Goal: Information Seeking & Learning: Learn about a topic

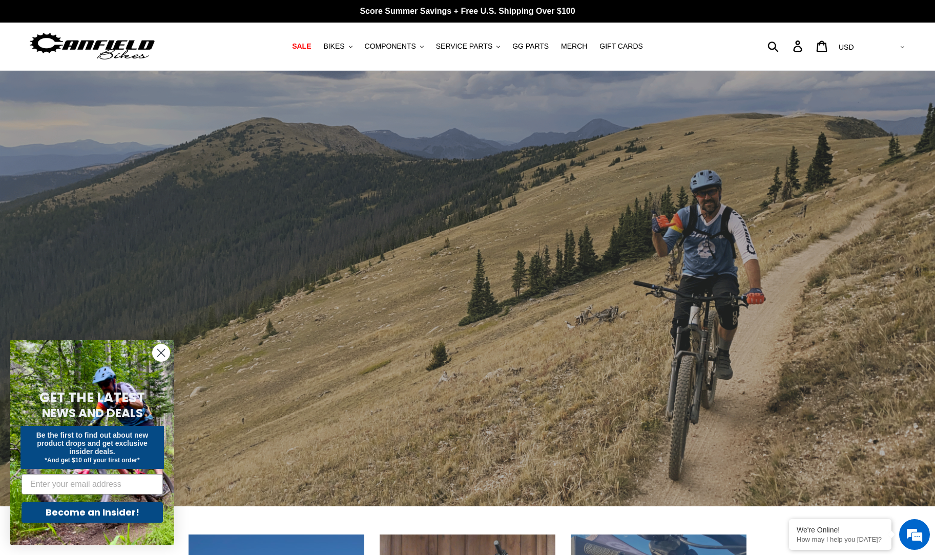
click at [158, 349] on icon "Close dialog" at bounding box center [161, 352] width 7 height 7
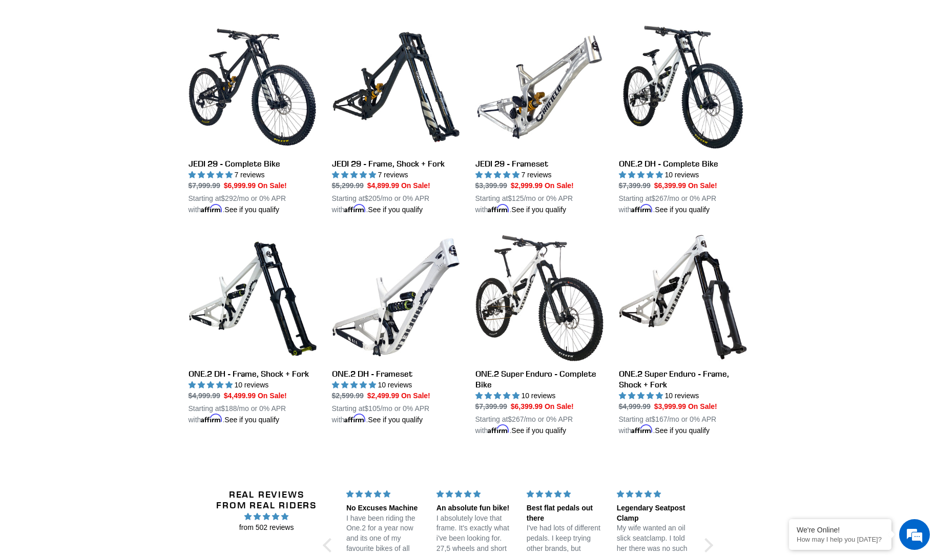
scroll to position [1149, 0]
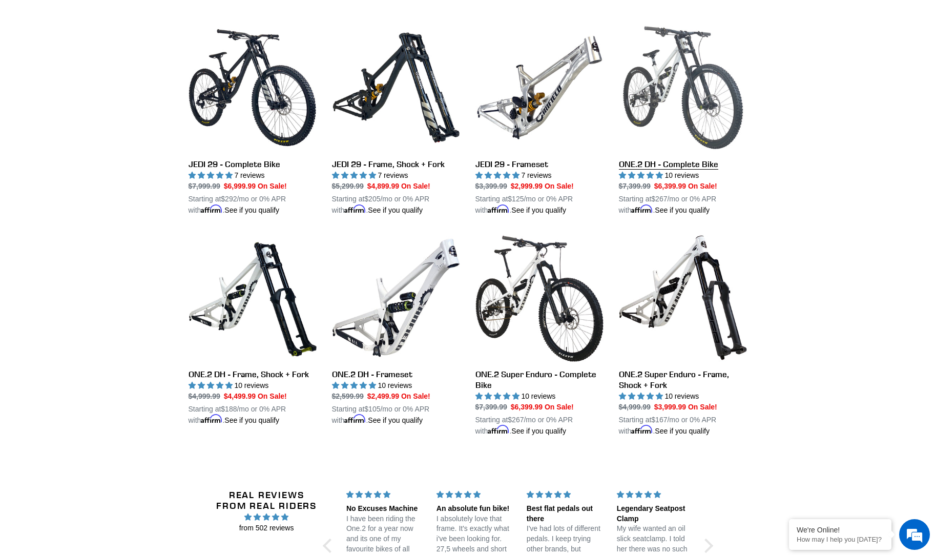
click at [688, 84] on link "ONE.2 DH - Complete Bike" at bounding box center [683, 120] width 128 height 192
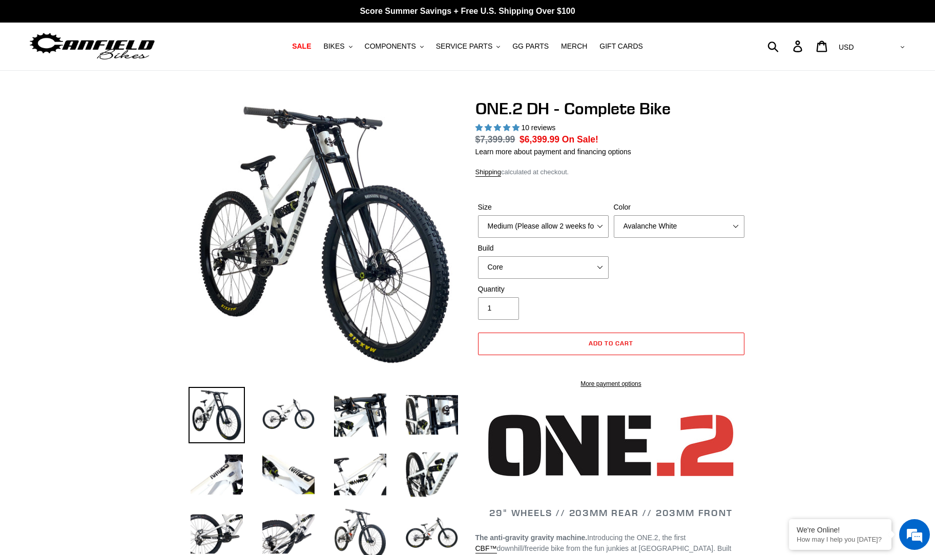
select select "highest-rating"
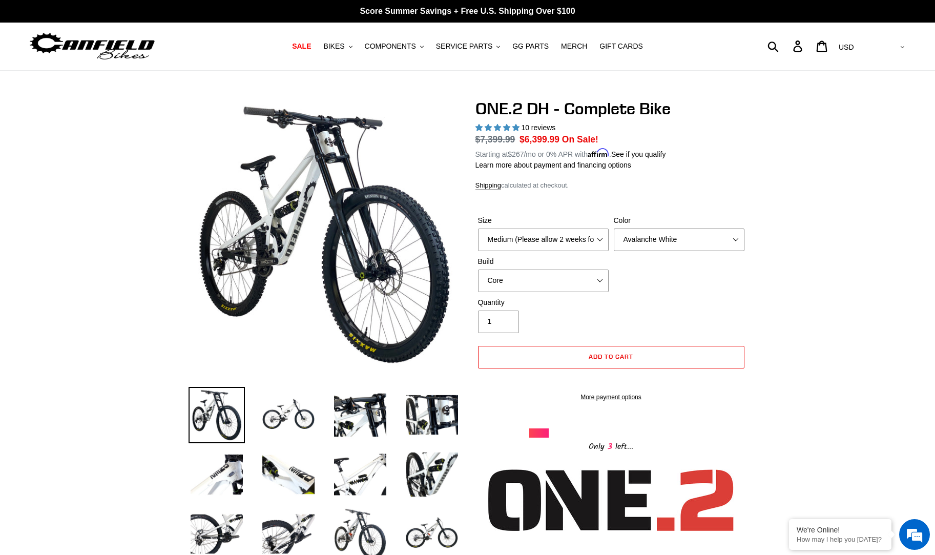
select select "Bentonite Grey"
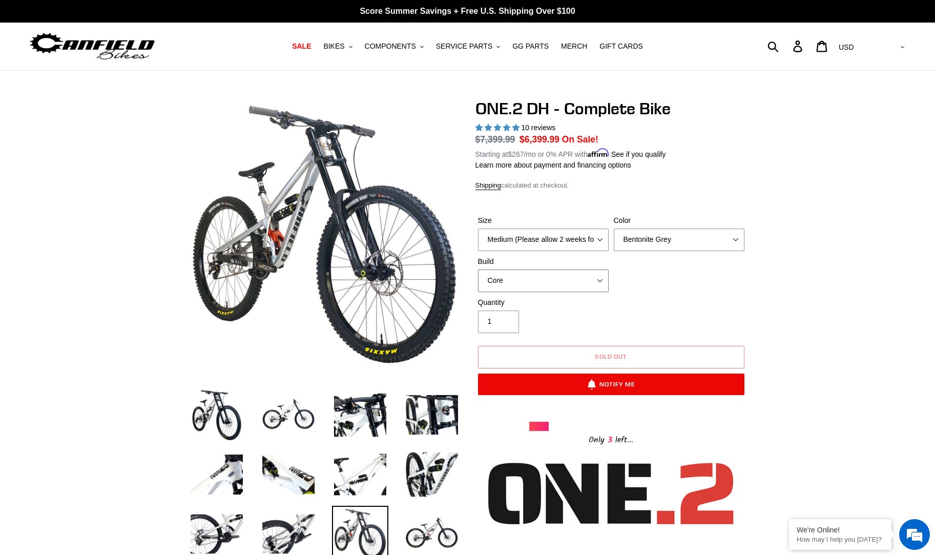
select select "Pro"
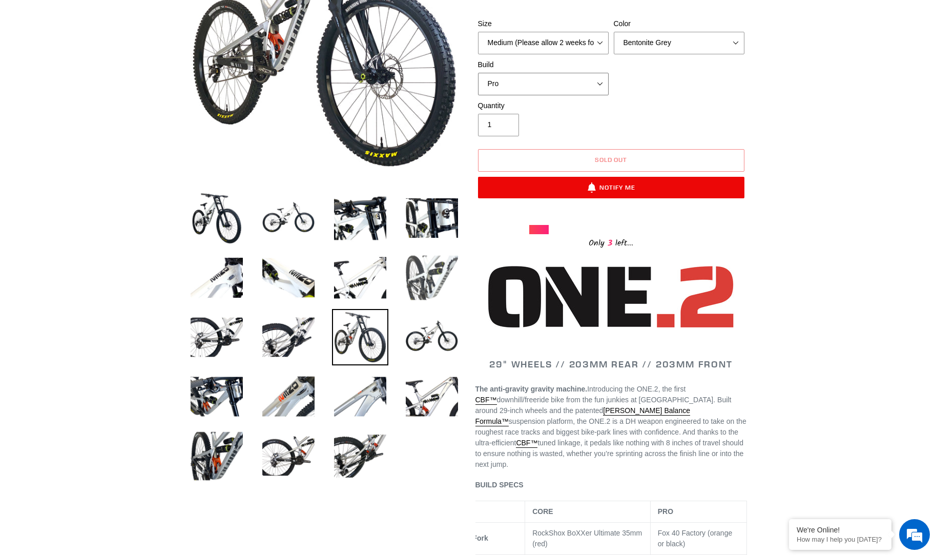
scroll to position [209, 0]
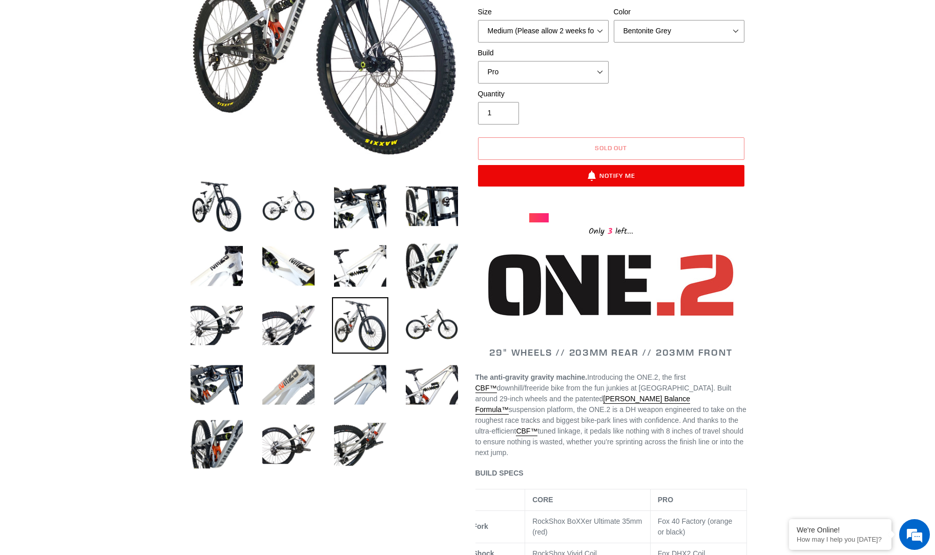
click at [288, 381] on img at bounding box center [288, 385] width 56 height 56
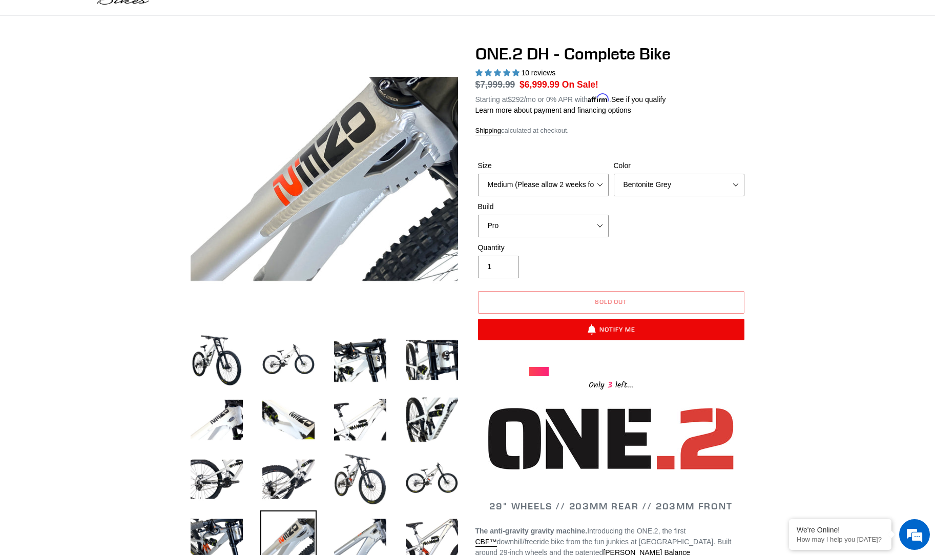
scroll to position [26, 0]
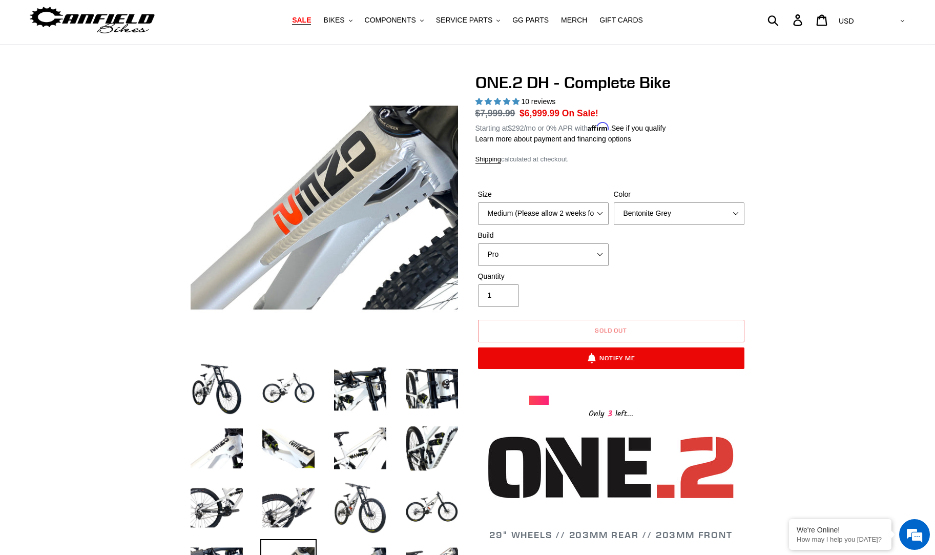
click at [307, 23] on span "SALE" at bounding box center [301, 20] width 19 height 9
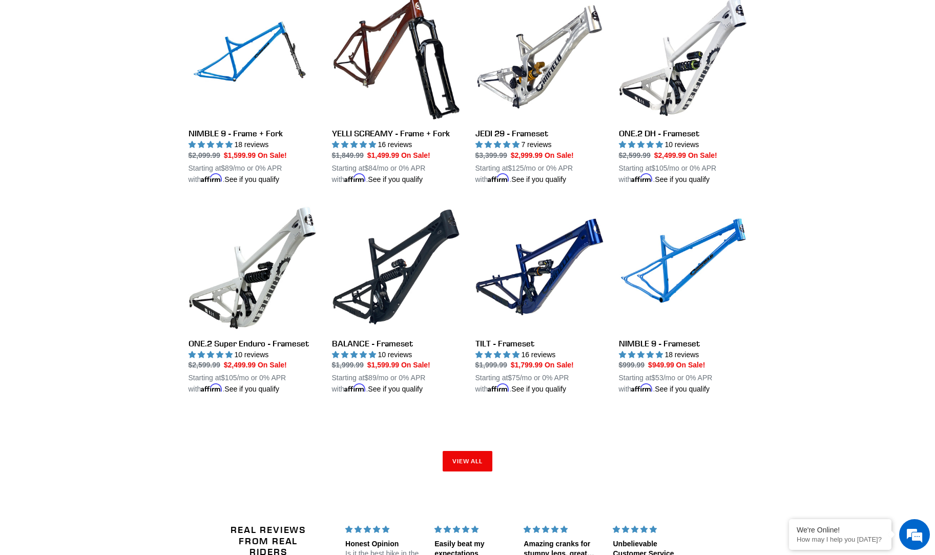
scroll to position [1483, 0]
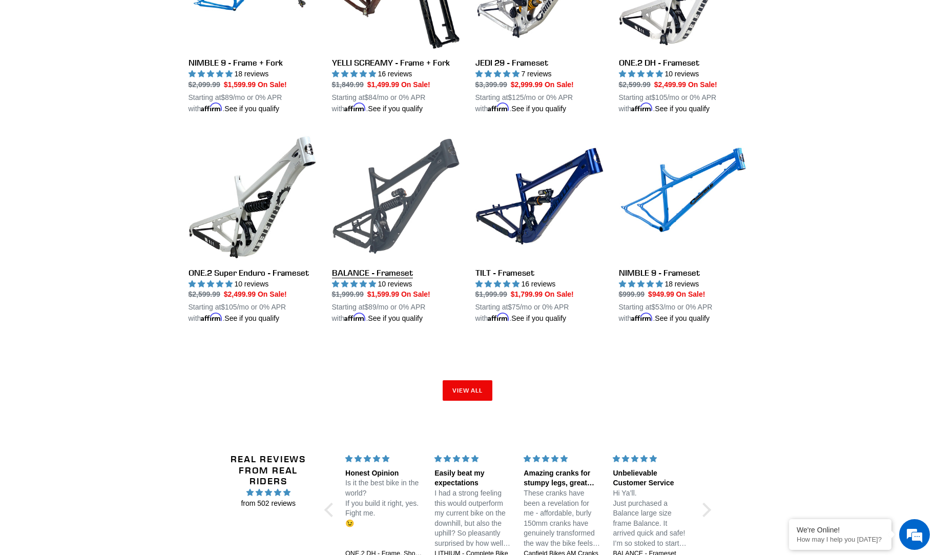
click at [417, 199] on link "BALANCE - Frameset" at bounding box center [396, 228] width 128 height 192
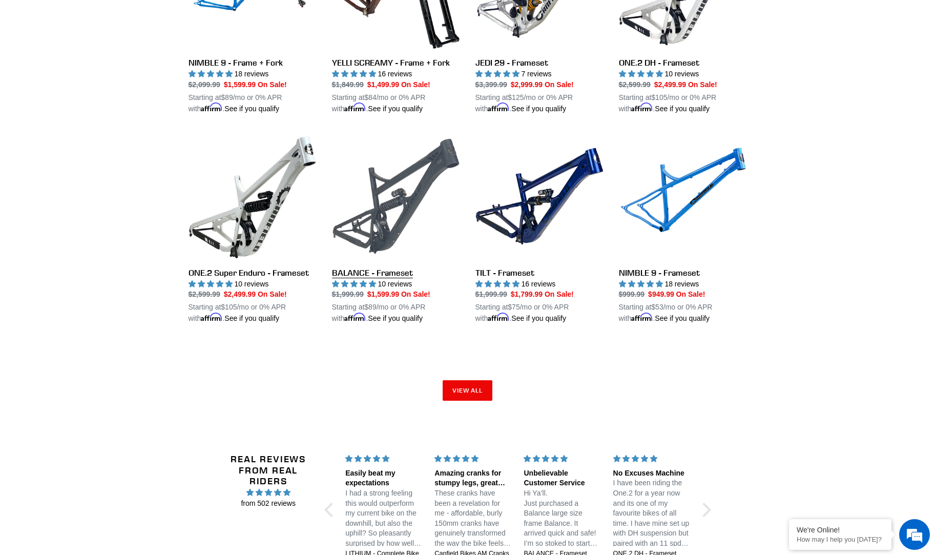
click at [425, 150] on link "BALANCE - Frameset" at bounding box center [396, 228] width 128 height 192
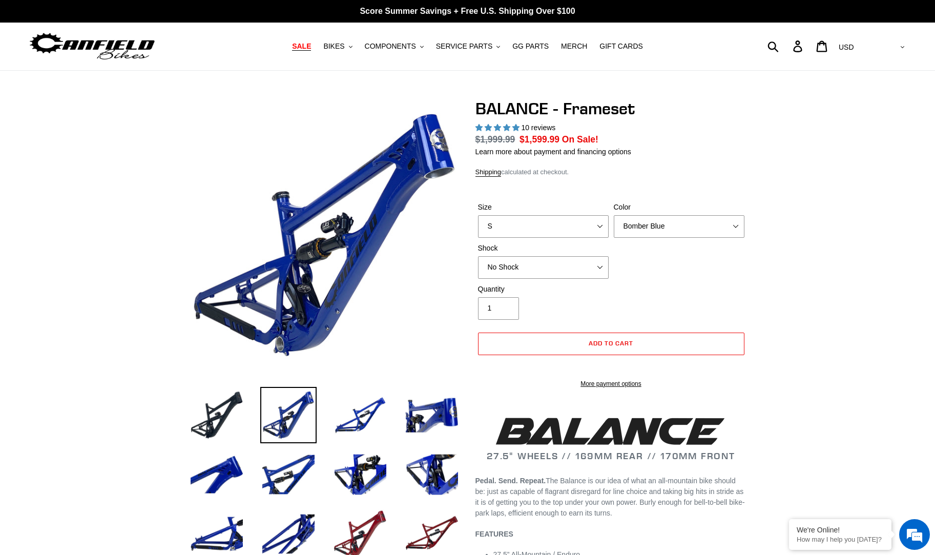
select select "highest-rating"
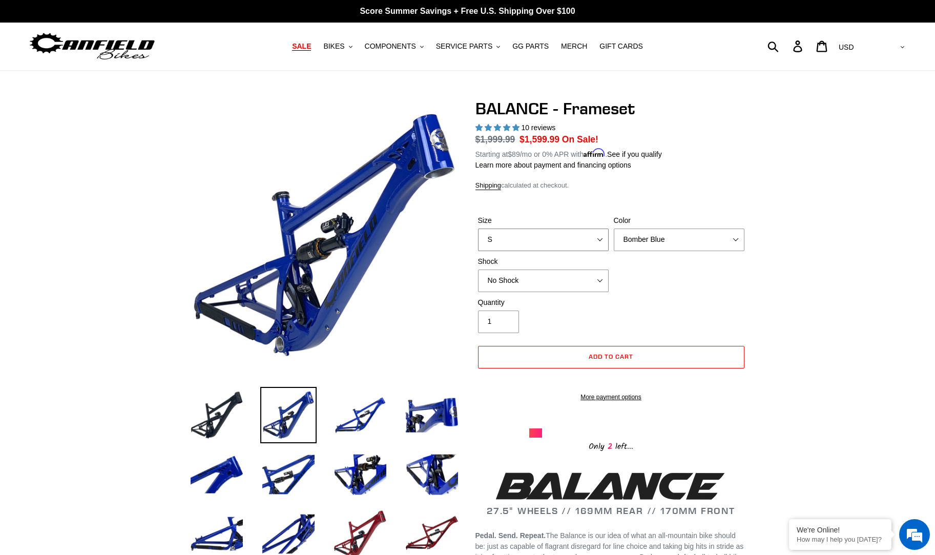
click at [593, 237] on select "S M L XL" at bounding box center [543, 240] width 131 height 23
select select "EXT Storia V3-S"
click at [350, 48] on button "BIKES .cls-1{fill:#231f20}" at bounding box center [337, 46] width 39 height 14
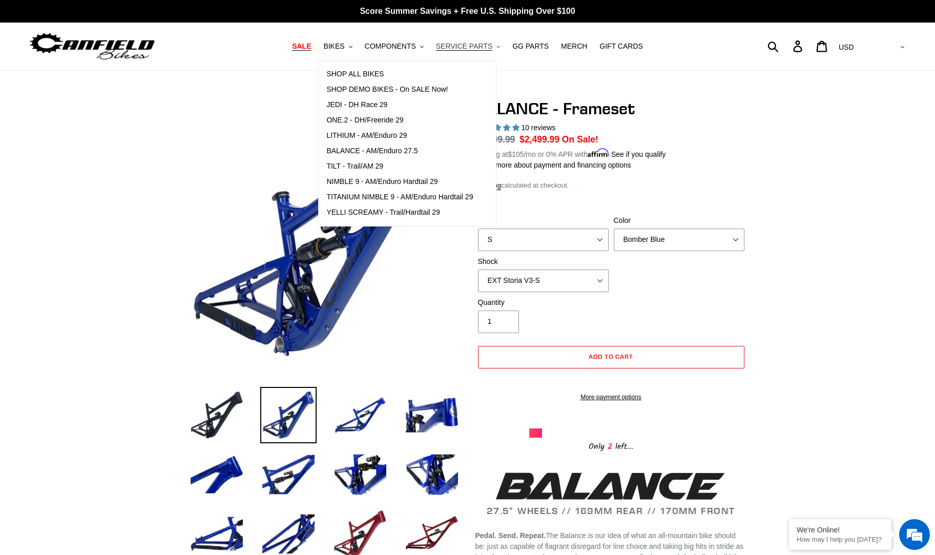
click at [495, 49] on button "SERVICE PARTS .cls-1{fill:#231f20}" at bounding box center [468, 46] width 74 height 14
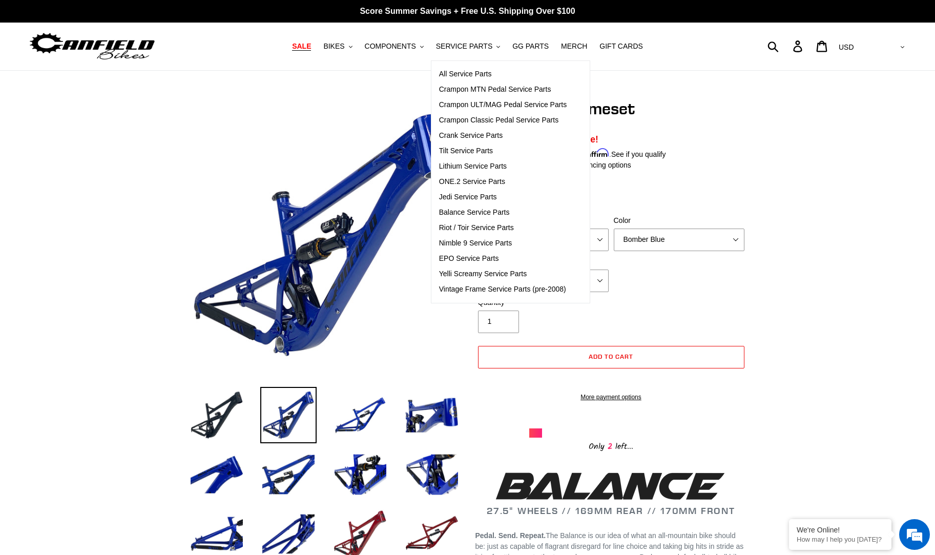
click at [126, 48] on img at bounding box center [92, 46] width 128 height 32
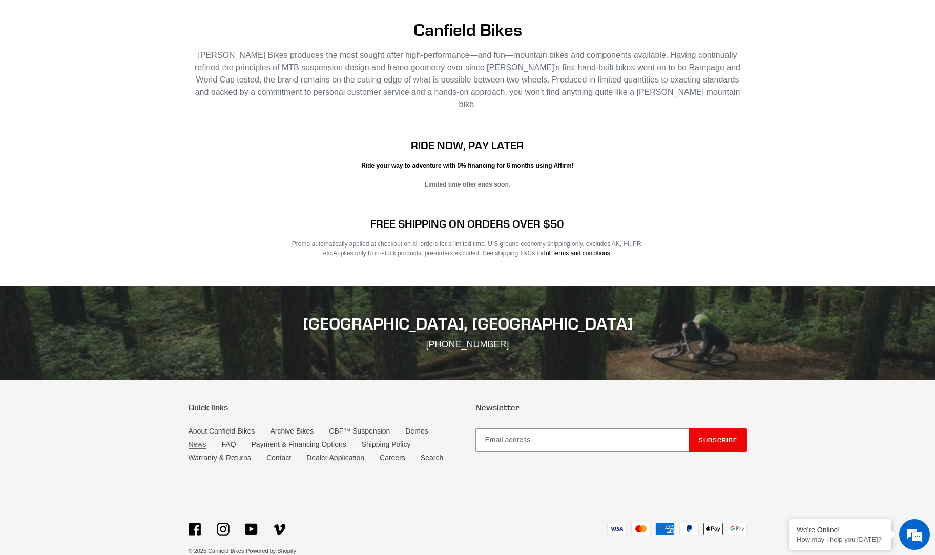
click at [196, 440] on link "News" at bounding box center [198, 444] width 18 height 9
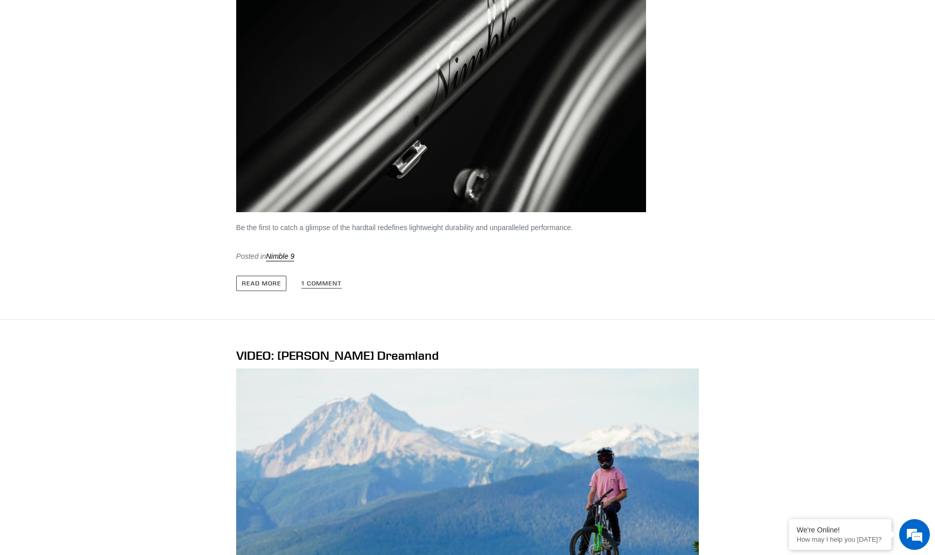
scroll to position [790, 0]
